Goal: Find specific page/section: Find specific page/section

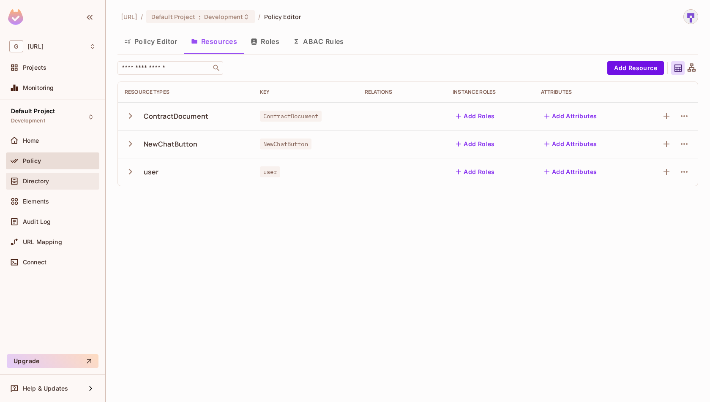
click at [57, 184] on div "Directory" at bounding box center [52, 181] width 87 height 10
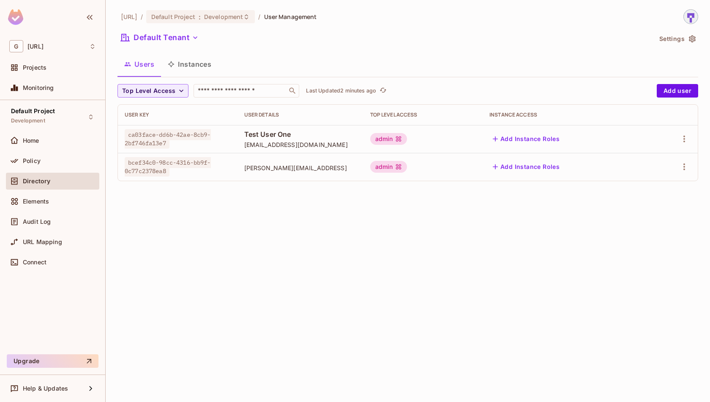
click at [483, 121] on th "Top Level Access" at bounding box center [423, 115] width 120 height 20
